Goal: Transaction & Acquisition: Purchase product/service

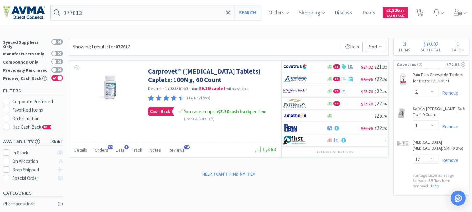
select select "2"
select select "1"
select select "12"
click at [138, 13] on input "077613" at bounding box center [156, 12] width 210 height 14
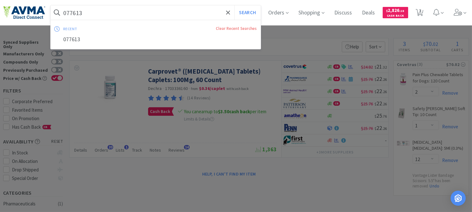
paste input "06375"
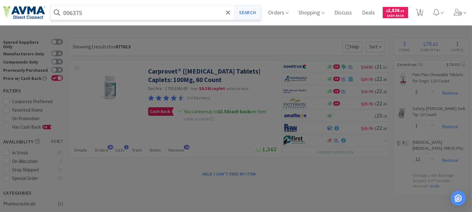
type input "006375"
click at [256, 12] on button "Search" at bounding box center [247, 12] width 26 height 14
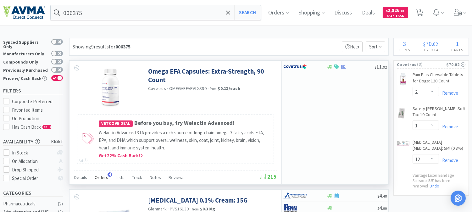
click at [102, 178] on span "Orders" at bounding box center [102, 178] width 14 height 6
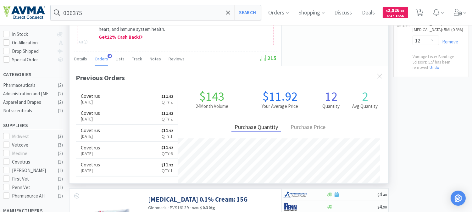
scroll to position [140, 0]
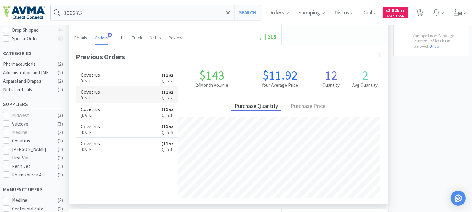
click at [99, 96] on p "[DATE]" at bounding box center [90, 97] width 19 height 7
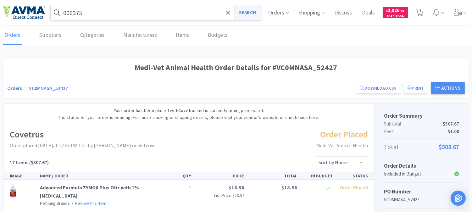
click at [249, 8] on button "Search" at bounding box center [247, 12] width 26 height 14
select select "2"
select select "1"
select select "12"
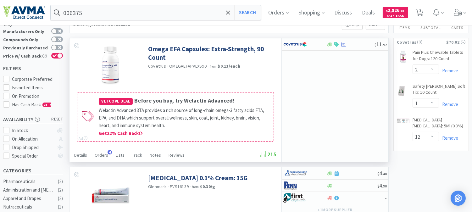
scroll to position [35, 0]
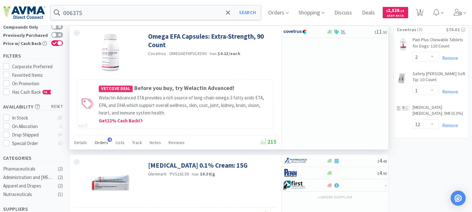
click at [104, 143] on span "Orders" at bounding box center [102, 143] width 14 height 6
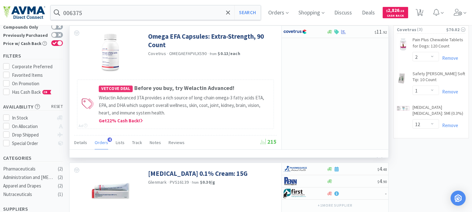
scroll to position [159, 319]
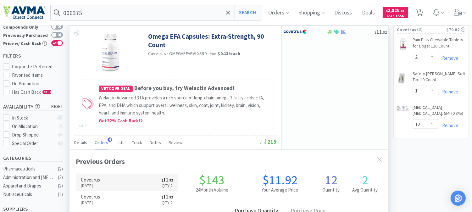
click at [94, 183] on p "[DATE]" at bounding box center [90, 185] width 19 height 7
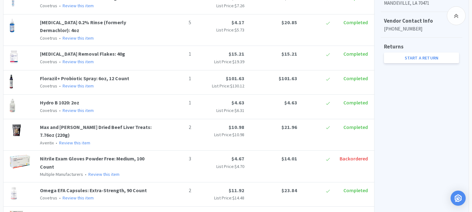
scroll to position [315, 0]
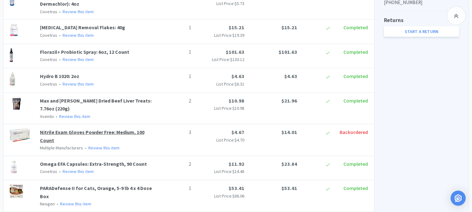
click at [77, 133] on link "Nitrile Exam Gloves Powder Free: Medium, 100 Count" at bounding box center [92, 136] width 104 height 14
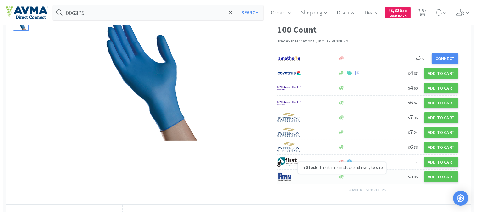
scroll to position [35, 0]
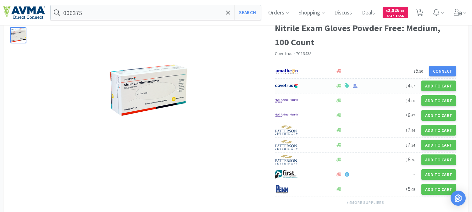
click at [292, 85] on img at bounding box center [287, 85] width 24 height 9
select select "1"
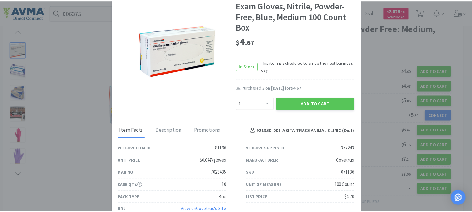
scroll to position [16, 0]
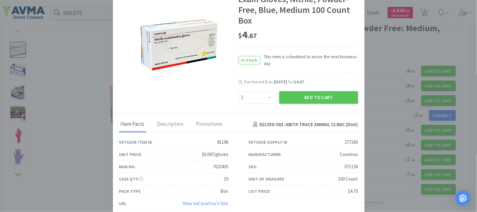
click at [346, 167] on div "071136" at bounding box center [351, 167] width 13 height 8
copy div "071136"
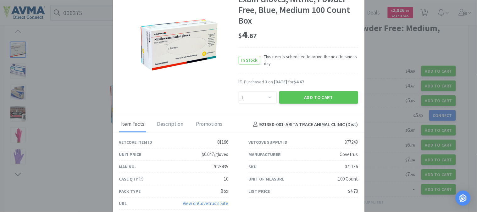
click at [313, 35] on div "$ 4 . 67" at bounding box center [299, 34] width 120 height 13
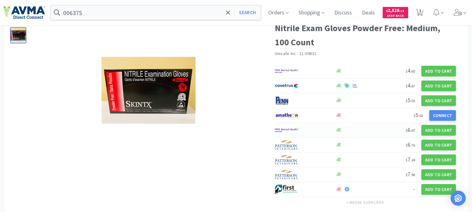
click at [284, 129] on img at bounding box center [287, 130] width 24 height 9
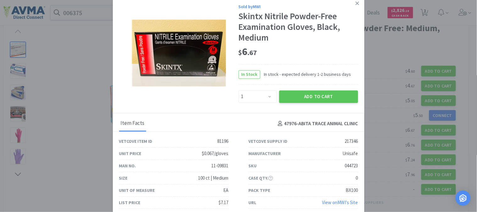
click at [351, 166] on div "044723" at bounding box center [351, 166] width 13 height 8
copy div "044723"
click at [269, 96] on select "Enter Quantity 1 2 3 4 5 6 7 8 9 10 11 12 13 14 15 16 17 18 19 20 Enter Quantity" at bounding box center [258, 96] width 38 height 13
select select "3"
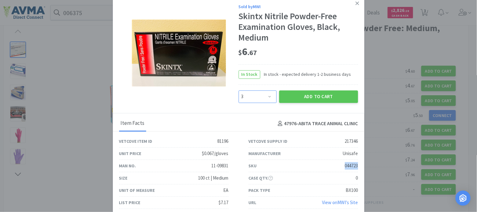
click at [239, 90] on select "Enter Quantity 1 2 3 4 5 6 7 8 9 10 11 12 13 14 15 16 17 18 19 20 Enter Quantity" at bounding box center [258, 96] width 38 height 13
click at [338, 96] on button "Add to Cart" at bounding box center [318, 96] width 79 height 13
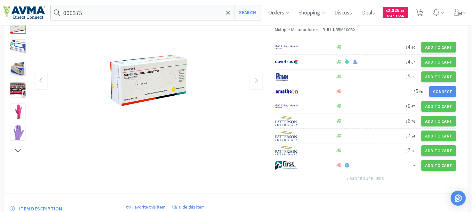
scroll to position [105, 0]
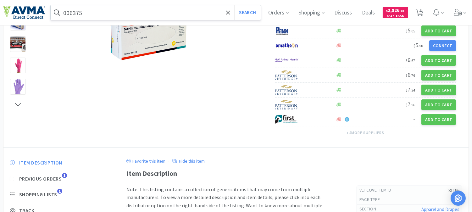
click at [76, 9] on input "006375" at bounding box center [156, 12] width 210 height 14
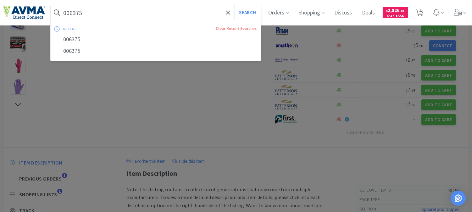
paste input "7409"
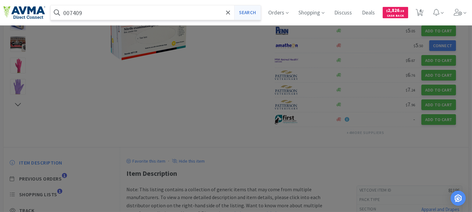
type input "007409"
click at [253, 13] on button "Search" at bounding box center [247, 12] width 26 height 14
select select "2"
select select "1"
select select "12"
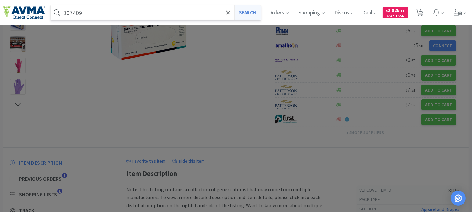
select select "3"
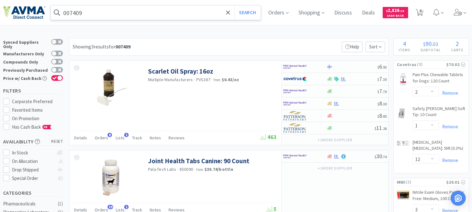
click at [147, 13] on input "007409" at bounding box center [156, 12] width 210 height 14
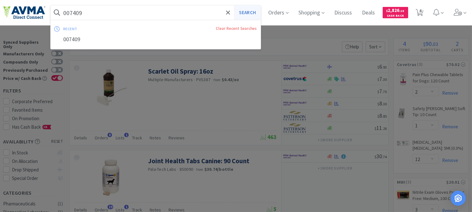
click at [252, 10] on button "Search" at bounding box center [247, 12] width 26 height 14
